Goal: Information Seeking & Learning: Learn about a topic

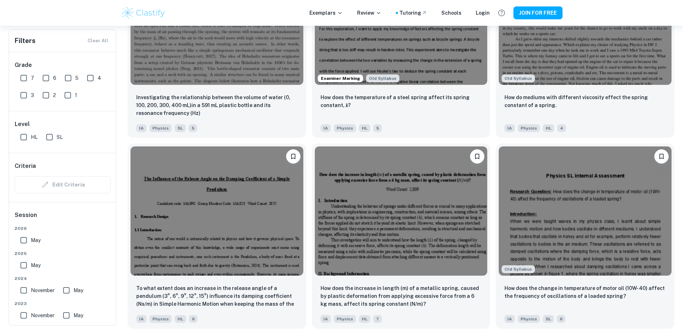
scroll to position [1039, 0]
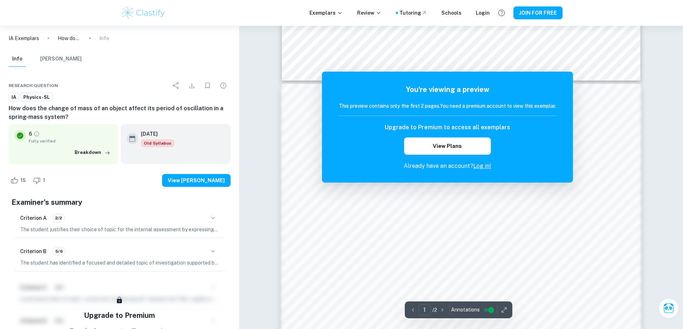
scroll to position [430, 0]
